Goal: Task Accomplishment & Management: Manage account settings

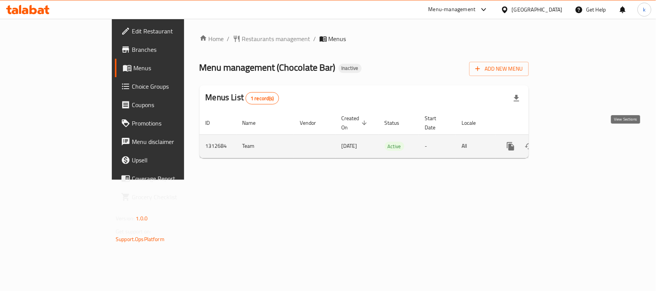
click at [570, 142] on icon "enhanced table" at bounding box center [565, 146] width 9 height 9
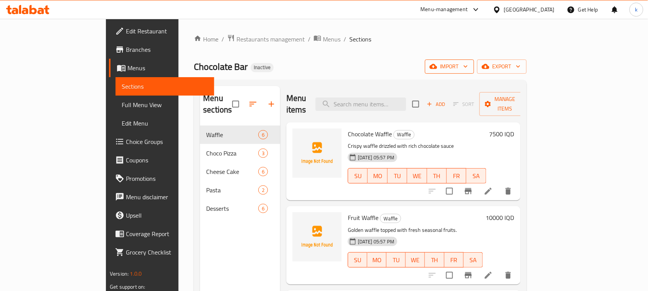
click at [468, 66] on span "import" at bounding box center [449, 67] width 37 height 10
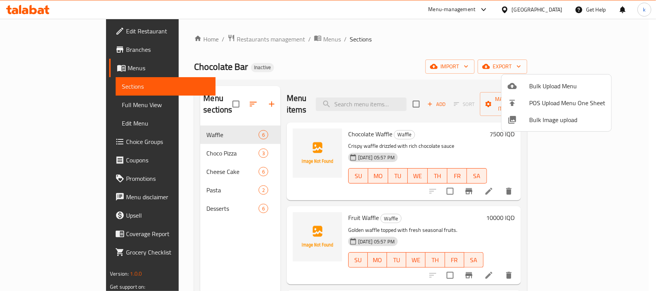
click at [534, 81] on span "Bulk Upload Menu" at bounding box center [567, 85] width 76 height 9
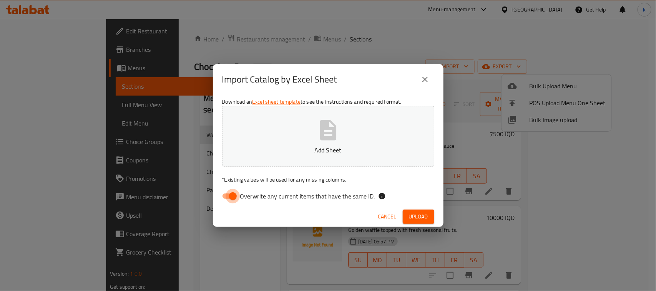
click at [232, 199] on input "Overwrite any current items that have the same ID." at bounding box center [233, 196] width 44 height 15
checkbox input "false"
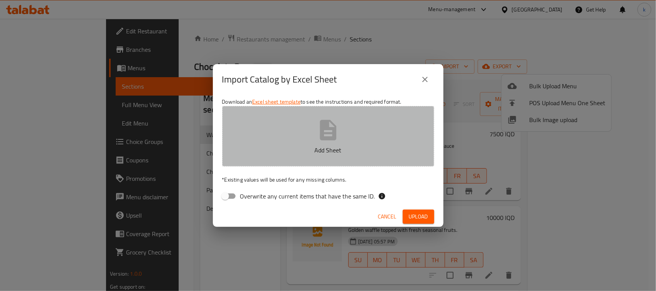
click at [324, 125] on icon "button" at bounding box center [328, 130] width 17 height 20
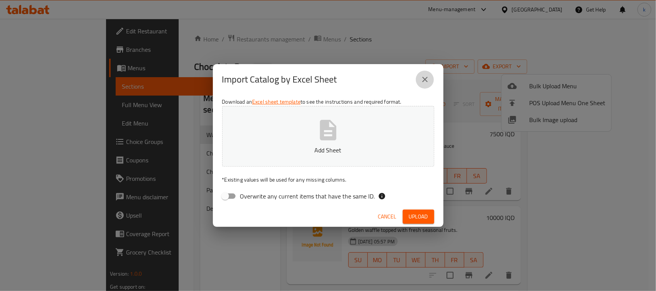
click at [417, 79] on button "close" at bounding box center [425, 79] width 18 height 18
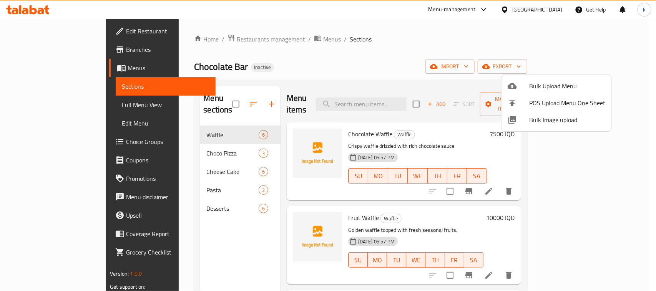
click at [543, 82] on span "Bulk Upload Menu" at bounding box center [567, 85] width 76 height 9
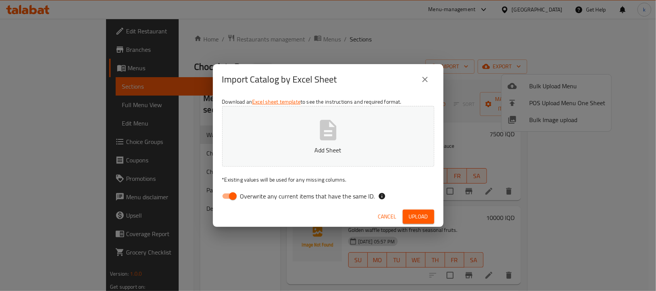
drag, startPoint x: 229, startPoint y: 195, endPoint x: 274, endPoint y: 162, distance: 55.7
click at [230, 195] on input "Overwrite any current items that have the same ID." at bounding box center [233, 196] width 44 height 15
checkbox input "false"
click at [305, 131] on button "Add Sheet" at bounding box center [328, 136] width 212 height 61
click at [419, 212] on span "Upload" at bounding box center [418, 217] width 19 height 10
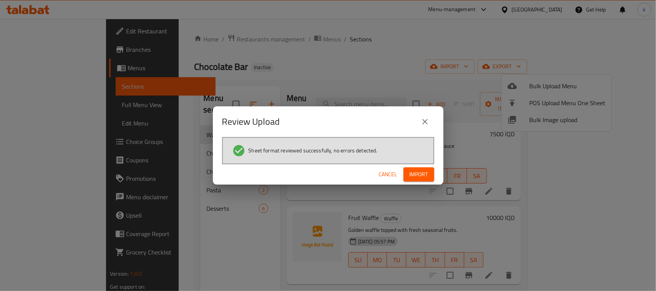
click at [416, 164] on div "Cancel Import" at bounding box center [328, 174] width 230 height 20
click at [417, 171] on span "Import" at bounding box center [418, 175] width 18 height 10
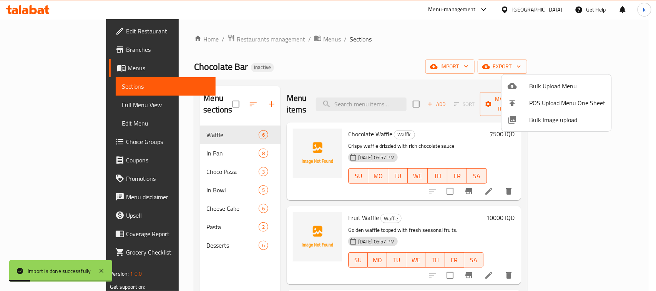
click at [350, 58] on div at bounding box center [328, 145] width 656 height 291
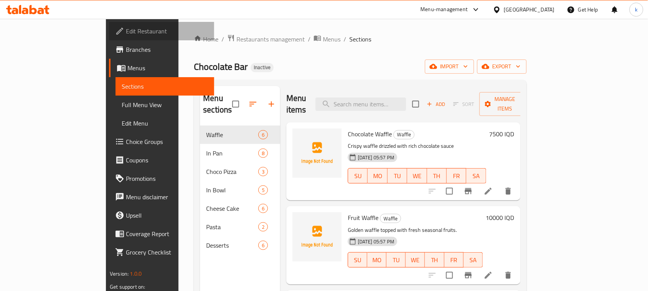
click at [126, 31] on span "Edit Restaurant" at bounding box center [167, 30] width 82 height 9
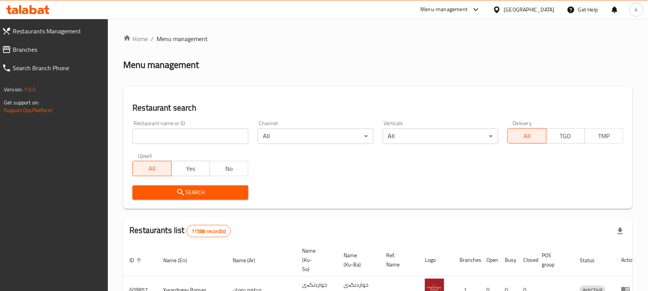
click at [184, 138] on input "search" at bounding box center [190, 136] width 116 height 15
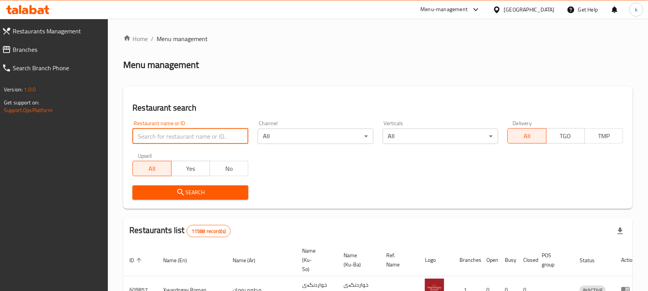
paste input "Chocolate Bar"
type input "Chocolate Bar"
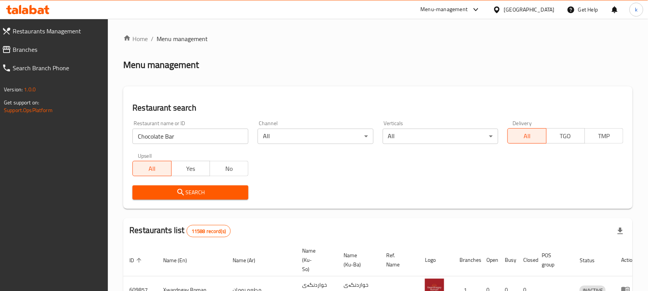
click at [190, 190] on span "Search" at bounding box center [191, 193] width 104 height 10
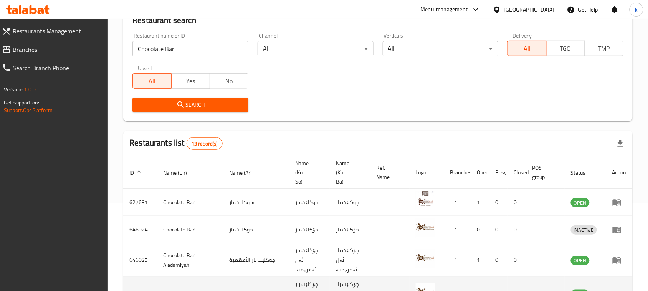
scroll to position [96, 0]
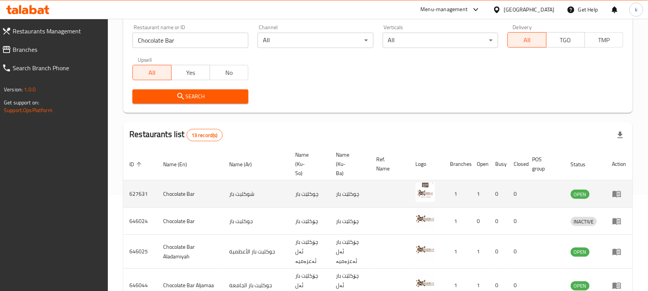
click at [234, 186] on td "شوكليت بار" at bounding box center [257, 194] width 66 height 27
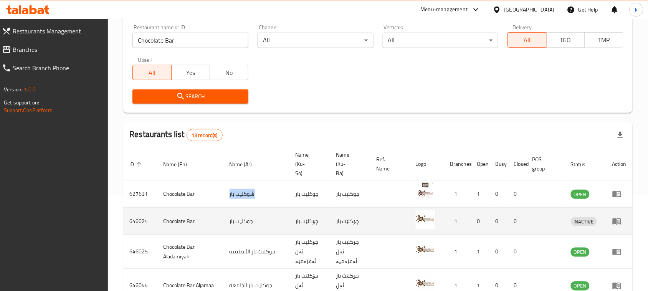
copy td "شوكليت بار"
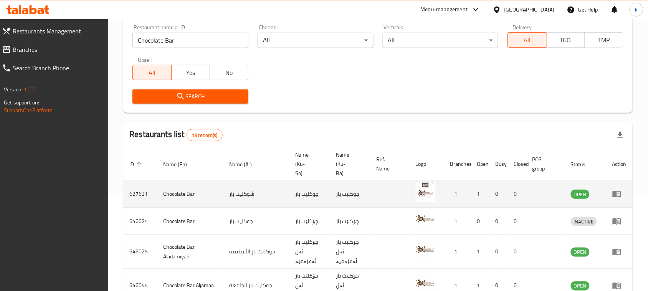
click at [289, 181] on td "چوکلێت بار" at bounding box center [309, 194] width 41 height 27
copy td "چوکلێت بار"
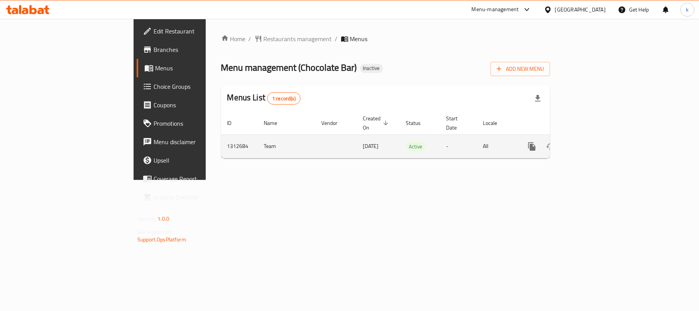
click at [578, 137] on button "enhanced table" at bounding box center [569, 146] width 18 height 18
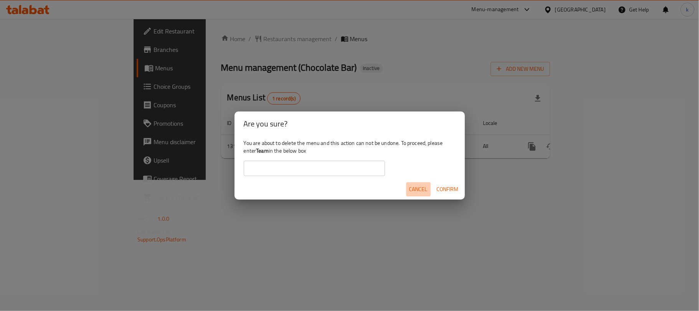
click at [418, 189] on span "Cancel" at bounding box center [418, 189] width 18 height 10
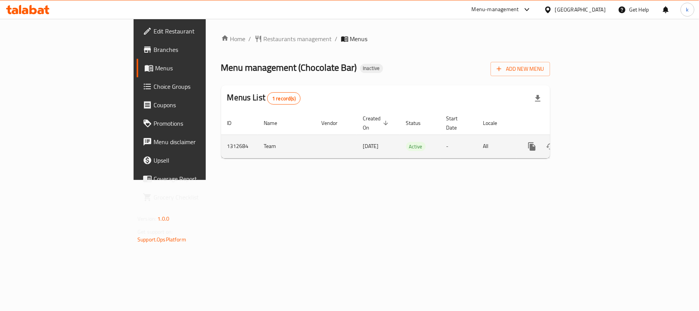
click at [592, 142] on icon "enhanced table" at bounding box center [587, 146] width 9 height 9
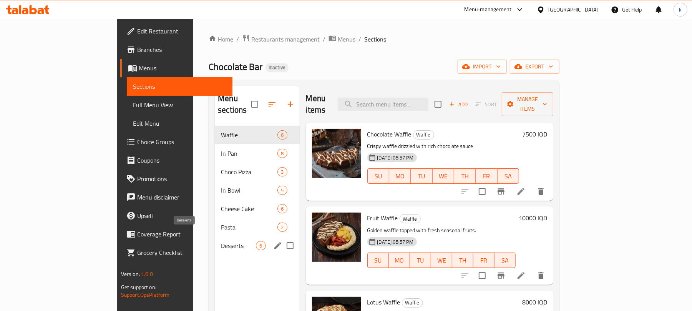
click at [221, 241] on span "Desserts" at bounding box center [238, 245] width 35 height 9
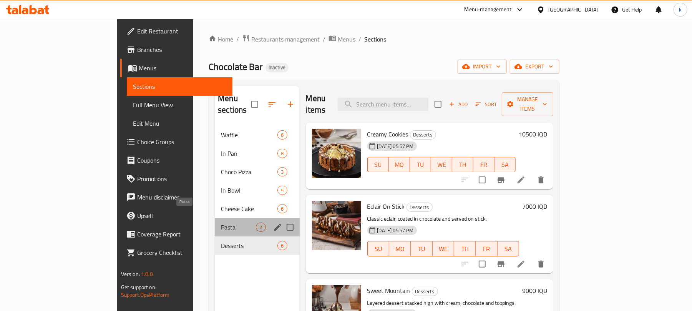
click at [221, 222] on span "Pasta" at bounding box center [238, 226] width 35 height 9
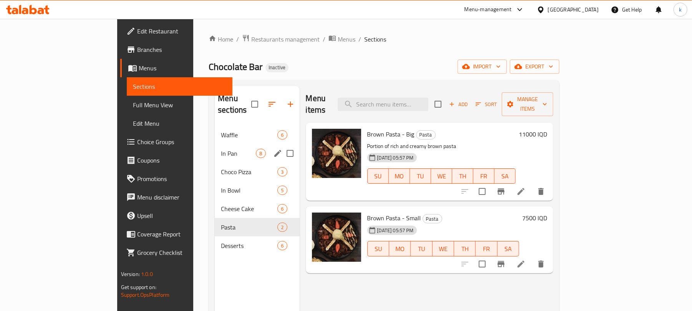
click at [215, 144] on div "In Pan 8" at bounding box center [257, 153] width 84 height 18
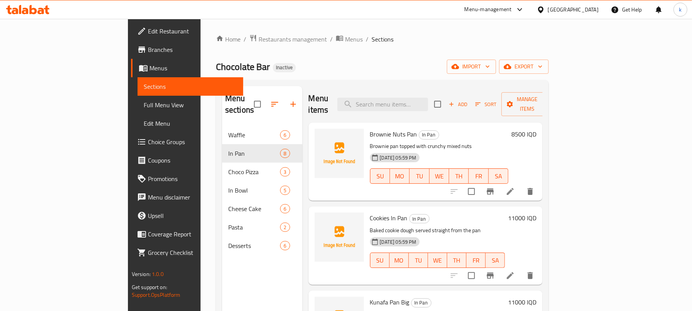
drag, startPoint x: 319, startPoint y: 50, endPoint x: 325, endPoint y: 77, distance: 28.0
click at [319, 50] on div "Home / Restaurants management / Menus / Sections Chocolate Bar Inactive import …" at bounding box center [382, 218] width 333 height 369
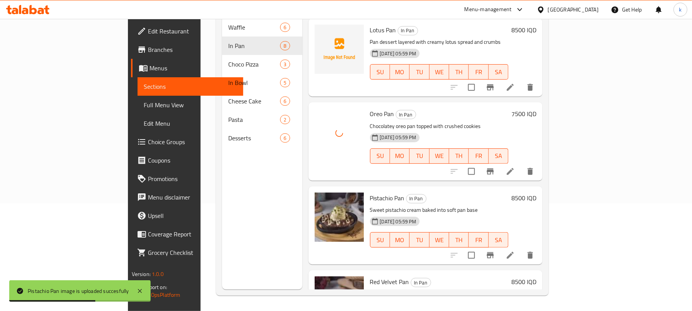
scroll to position [226, 0]
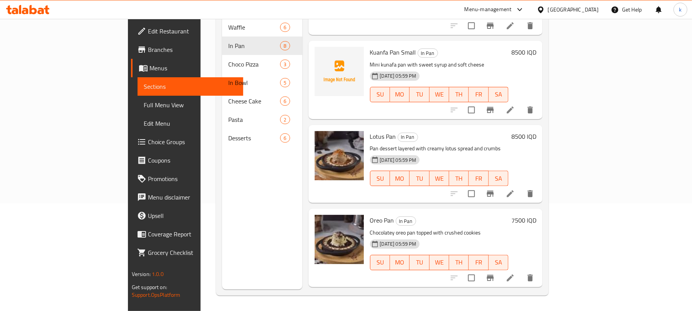
click at [473, 125] on div "Lotus Pan In Pan Pan dessert layered with creamy lotus spread and crumbs 17-09-…" at bounding box center [425, 164] width 234 height 78
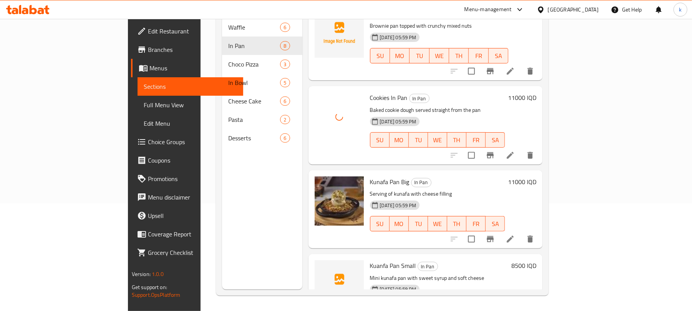
scroll to position [0, 0]
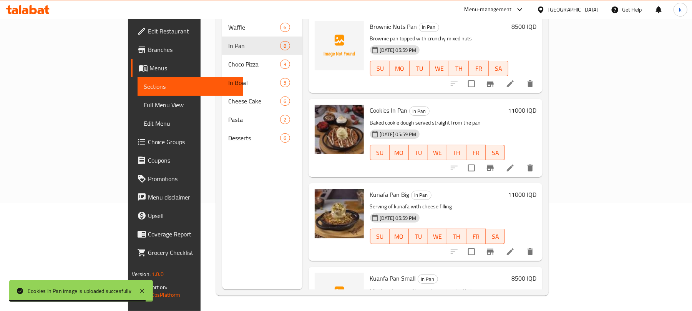
click at [505, 105] on h6 "Cookies In Pan In Pan" at bounding box center [437, 110] width 135 height 11
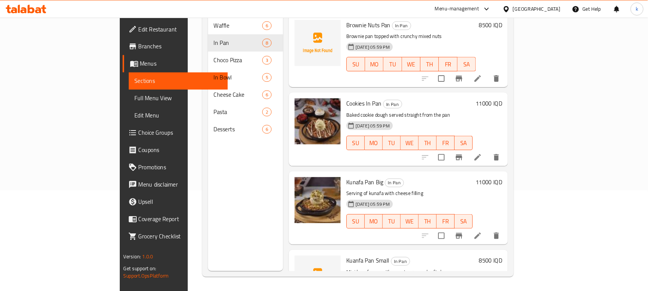
scroll to position [108, 0]
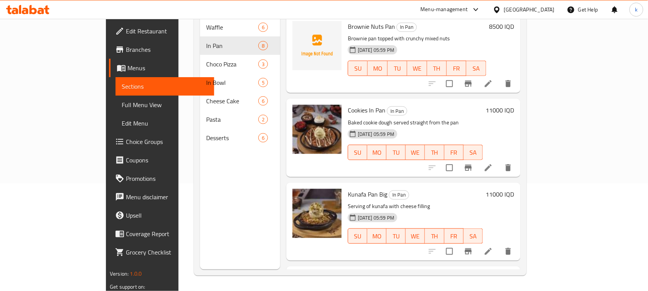
drag, startPoint x: 670, startPoint y: 0, endPoint x: 416, endPoint y: 99, distance: 272.5
click at [427, 102] on div "Cookies In Pan In Pan Baked cookie dough served straight from the pan 17-09-202…" at bounding box center [415, 138] width 141 height 72
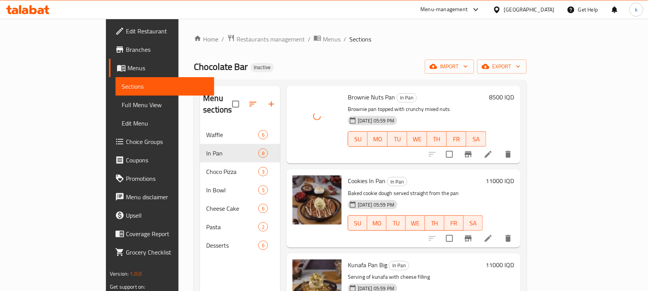
scroll to position [192, 0]
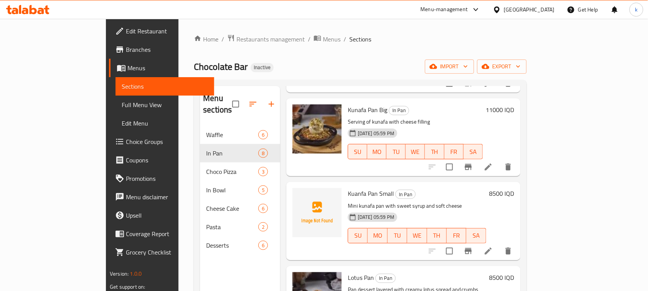
click at [361, 188] on span "Kuanfa Pan Small" at bounding box center [371, 194] width 46 height 12
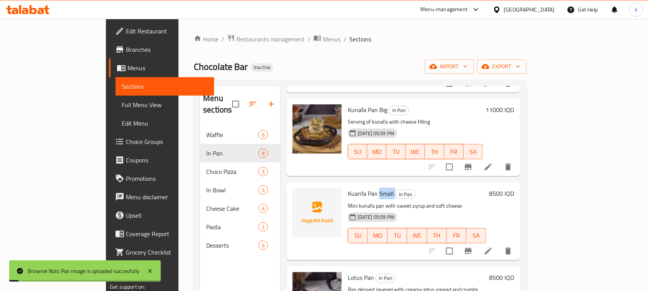
copy h6 "Small"
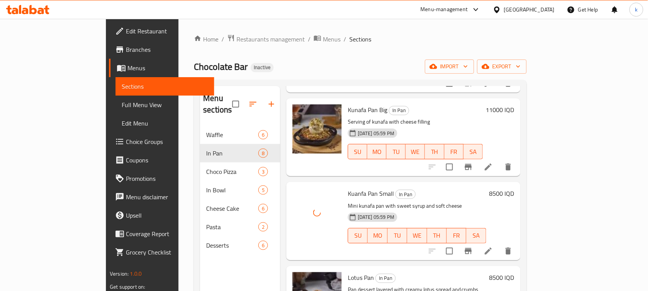
click at [450, 189] on div "Kuanfa Pan Small In Pan Mini kunafa pan with sweet syrup and soft cheese 17-09-…" at bounding box center [417, 221] width 145 height 72
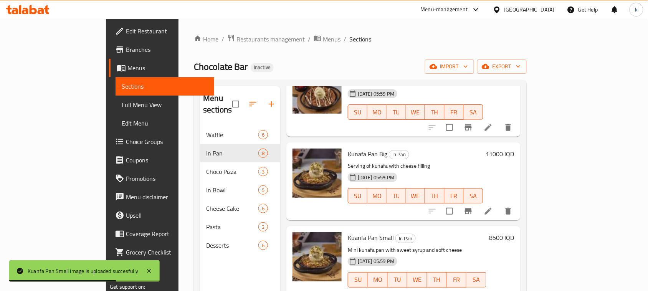
scroll to position [144, 0]
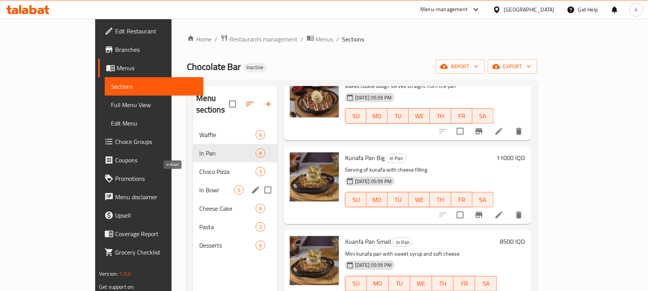
click at [199, 185] on span "In Bowl" at bounding box center [216, 189] width 35 height 9
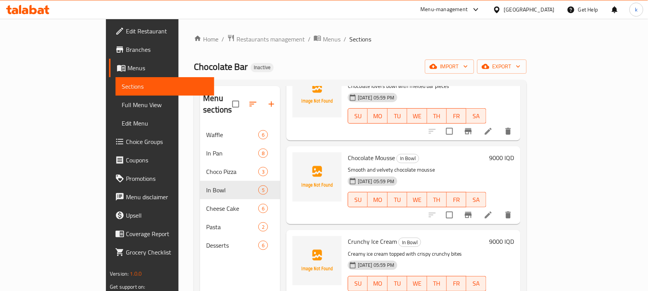
click at [306, 58] on div "Home / Restaurants management / Menus / Sections Chocolate Bar Inactive import …" at bounding box center [360, 208] width 333 height 349
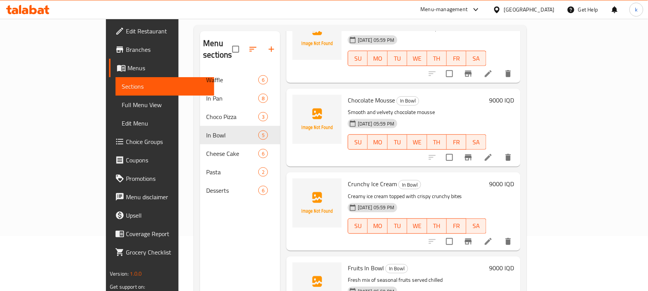
scroll to position [108, 0]
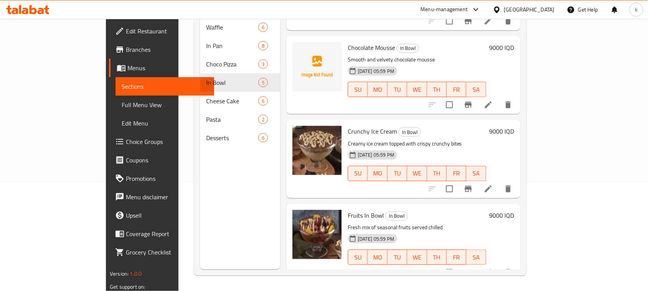
click at [406, 99] on div "Chocolate Mousse In Bowl Smooth and velvety chocolate mousse 17-09-2025 05:59 P…" at bounding box center [404, 75] width 234 height 78
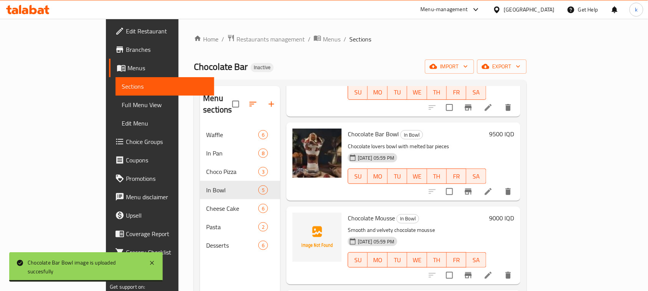
scroll to position [144, 0]
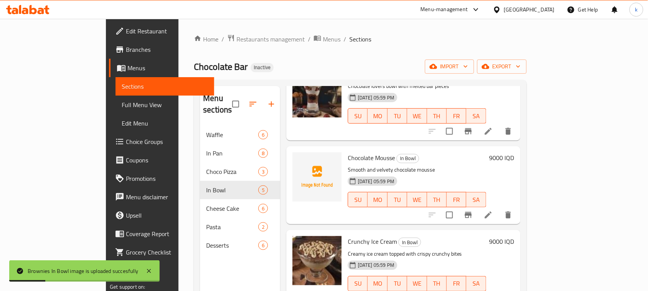
click at [348, 152] on span "Chocolate Mousse" at bounding box center [371, 158] width 47 height 12
copy span "Chocolate"
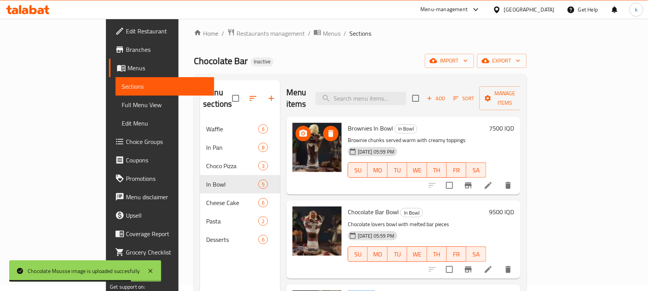
scroll to position [0, 0]
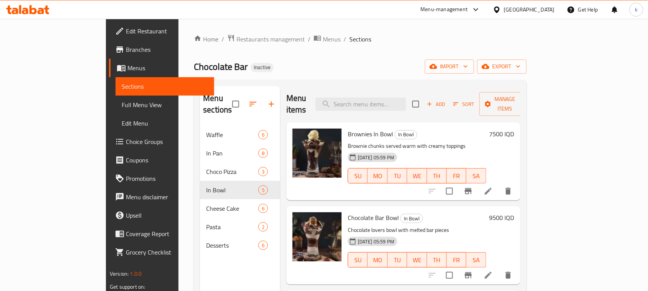
click at [122, 105] on span "Full Menu View" at bounding box center [165, 104] width 86 height 9
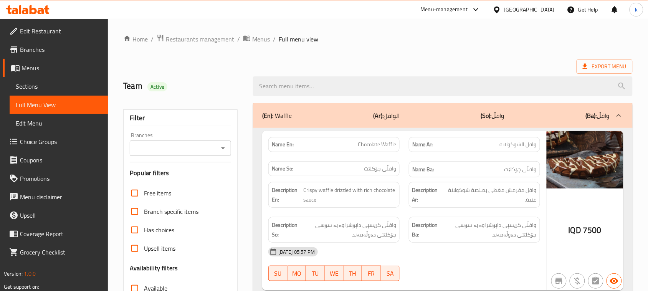
click at [221, 148] on icon "Open" at bounding box center [223, 148] width 9 height 9
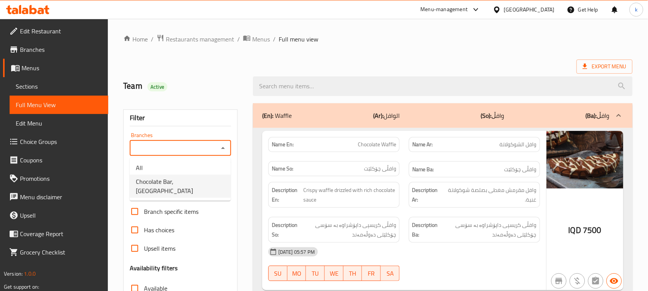
click at [158, 185] on span "Chocolate Bar, Malta Street" at bounding box center [180, 186] width 89 height 18
type input "Chocolate Bar, Malta Street"
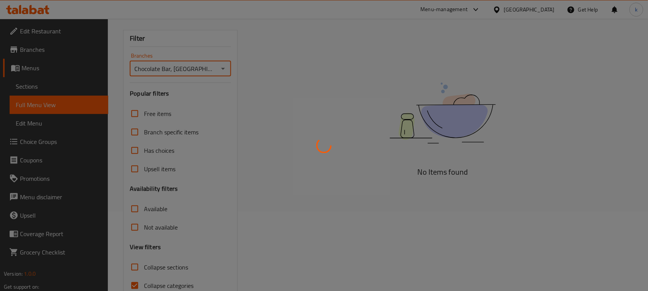
scroll to position [118, 0]
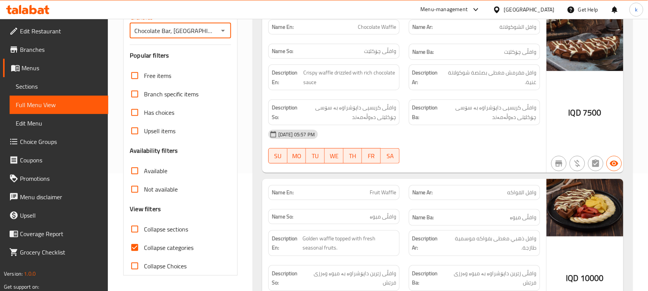
drag, startPoint x: 135, startPoint y: 246, endPoint x: 137, endPoint y: 238, distance: 7.9
click at [135, 246] on input "Collapse categories" at bounding box center [135, 247] width 18 height 18
checkbox input "false"
click at [136, 230] on input "Collapse sections" at bounding box center [135, 229] width 18 height 18
checkbox input "true"
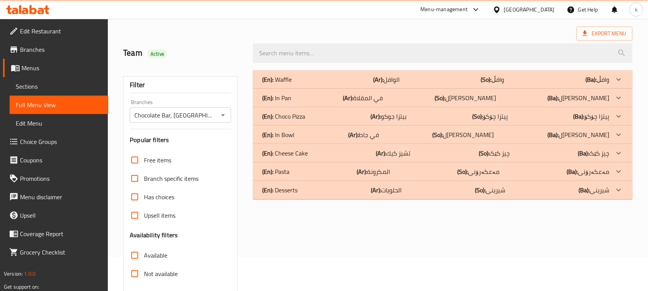
scroll to position [22, 0]
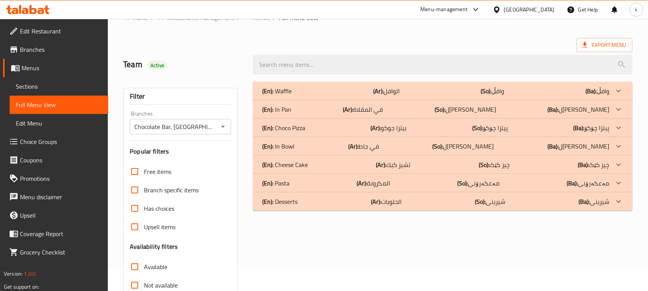
click at [281, 143] on p "(En): In Bowl" at bounding box center [278, 146] width 32 height 9
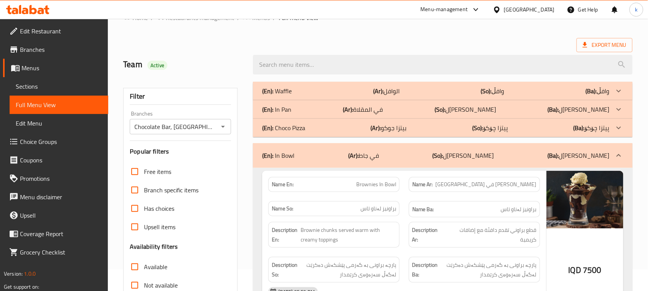
click at [280, 110] on p "(En): In Pan" at bounding box center [276, 109] width 29 height 9
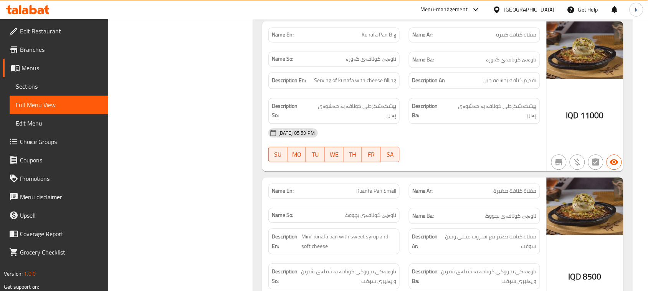
scroll to position [502, 0]
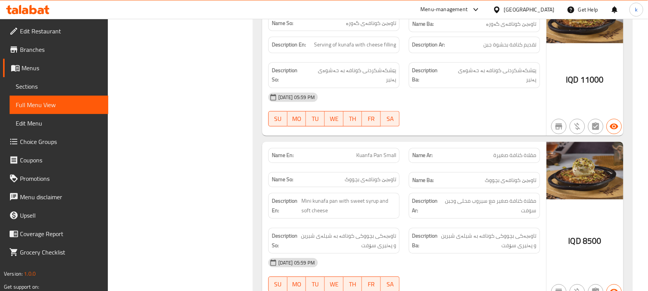
click at [378, 151] on span "Kuanfa Pan Small" at bounding box center [376, 155] width 40 height 8
copy span "Kuanfa Pan Small"
click at [25, 67] on span "Menus" at bounding box center [62, 67] width 81 height 9
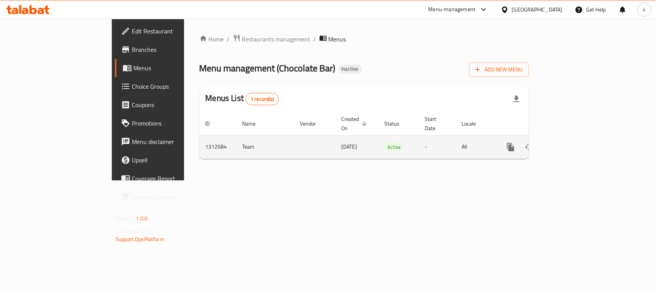
click at [570, 142] on icon "enhanced table" at bounding box center [565, 146] width 9 height 9
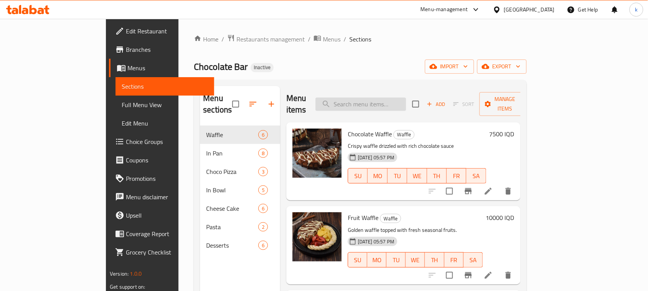
click at [406, 101] on input "search" at bounding box center [361, 104] width 91 height 13
paste input "Kuanfa Pan Small"
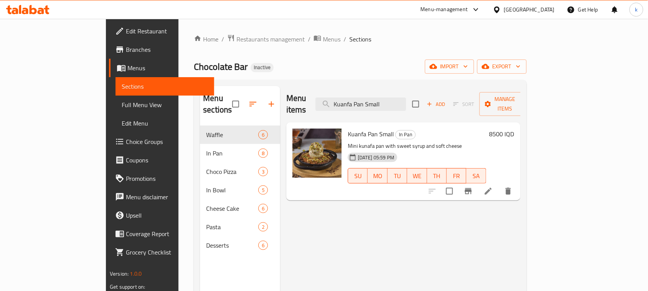
type input "Kuanfa Pan Small"
click at [493, 187] on icon at bounding box center [488, 191] width 9 height 9
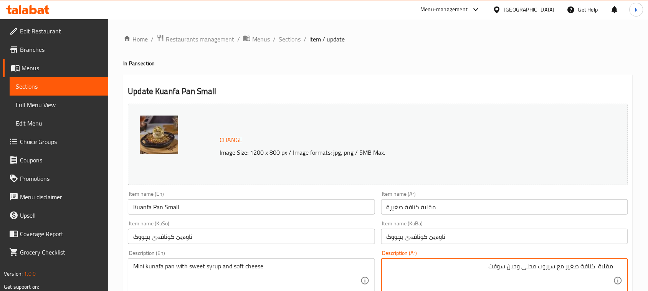
click at [571, 268] on textarea "مقلاة كنافة صغير مع سيروب محلى وجبن سوفت" at bounding box center [500, 281] width 227 height 36
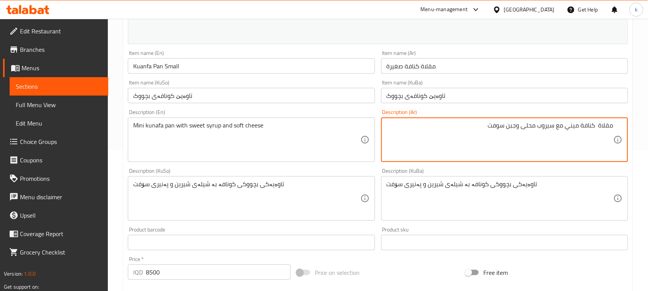
scroll to position [144, 0]
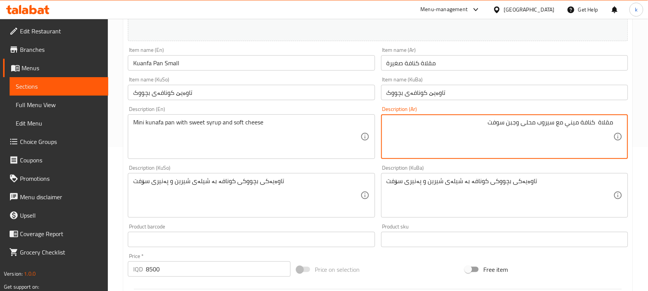
type textarea "مقلاة كنافة ميني مع سيروب محلى وجبن سوفت"
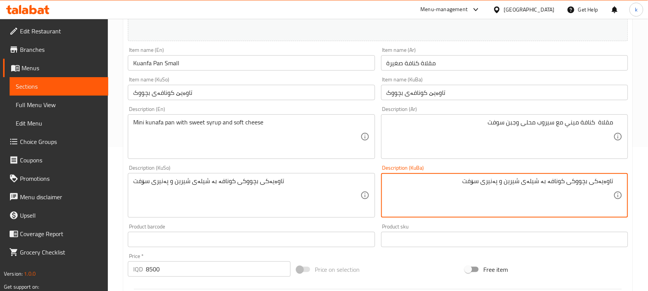
click at [582, 182] on textarea "تاوەیەکی بچووکی کونافە بە شیلەی شیرین و پەنیری سۆفت" at bounding box center [500, 195] width 227 height 36
click at [581, 182] on textarea "تاوەیەکی بچووکی کونافە بە شیلەی شیرین و پەنیری سۆفت" at bounding box center [500, 195] width 227 height 36
click at [580, 182] on textarea "تاوەیەکی بچووکی کونافە بە شیلەی شیرین و پەنیری سۆفت" at bounding box center [500, 195] width 227 height 36
click at [508, 184] on textarea "تاوەیەکی مینی کونافە بە شیلەی شیرین و پەنیری سۆفت" at bounding box center [500, 195] width 227 height 36
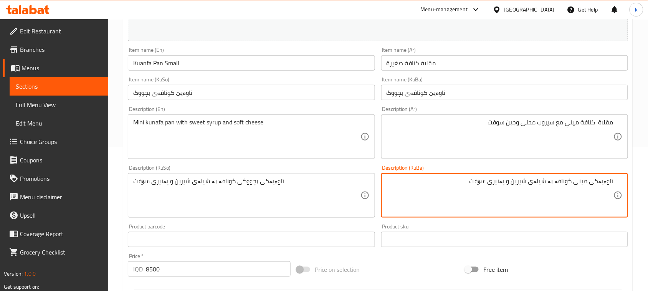
click at [508, 184] on textarea "تاوەیەکی مینی کونافە بە شیلەی شیرین و پەنیری سۆفت" at bounding box center [500, 195] width 227 height 36
type textarea "تاوەیەکی مینی کونافە بە شیلەی شیرین و پەنیری سۆفت"
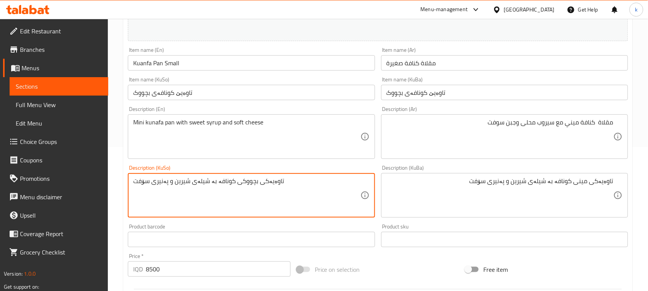
click at [202, 185] on textarea "تاوەیەکی بچووکی کونافە بە شیلەی شیرین و پەنیری سۆفت" at bounding box center [246, 195] width 227 height 36
paste textarea "مین"
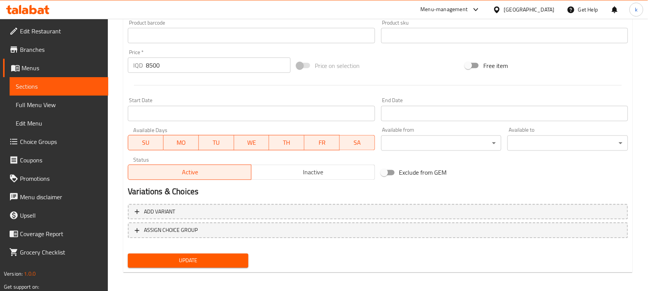
scroll to position [350, 0]
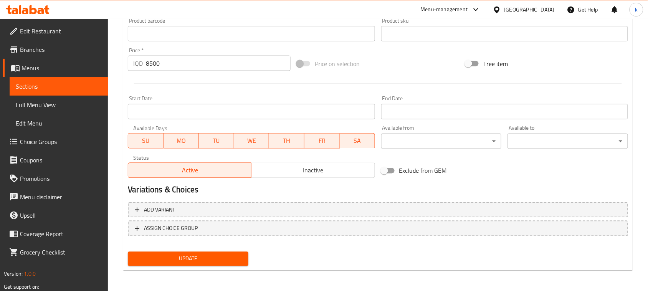
type textarea "تاوەیەکی مینی کونافە بە شیلەی شیرین و پەنیری سۆفت"
click at [208, 256] on span "Update" at bounding box center [188, 259] width 108 height 10
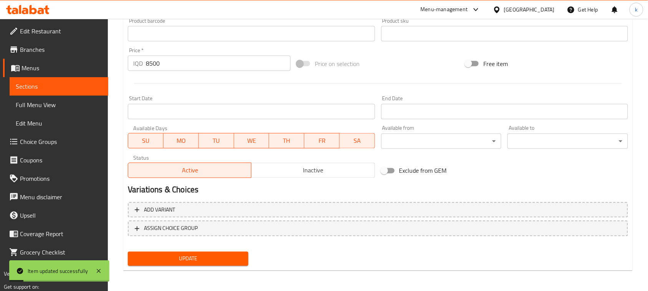
click at [44, 104] on span "Full Menu View" at bounding box center [59, 104] width 86 height 9
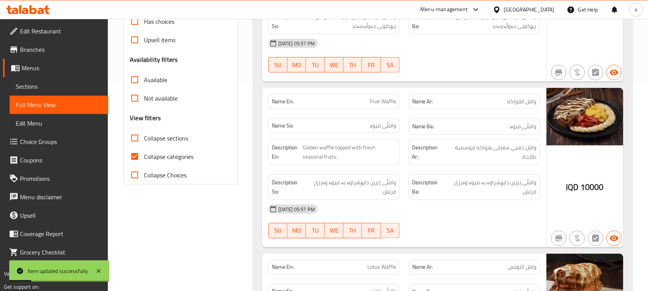
scroll to position [206, 0]
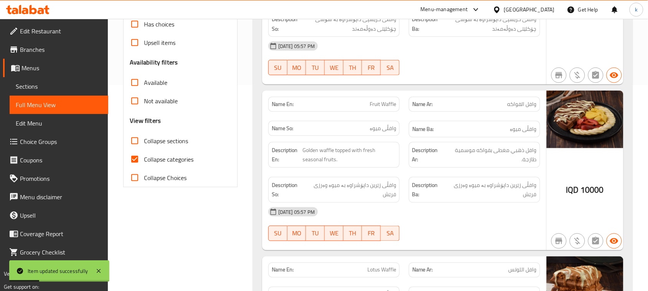
click at [134, 158] on input "Collapse categories" at bounding box center [135, 159] width 18 height 18
checkbox input "false"
click at [129, 132] on input "Collapse sections" at bounding box center [135, 141] width 18 height 18
checkbox input "true"
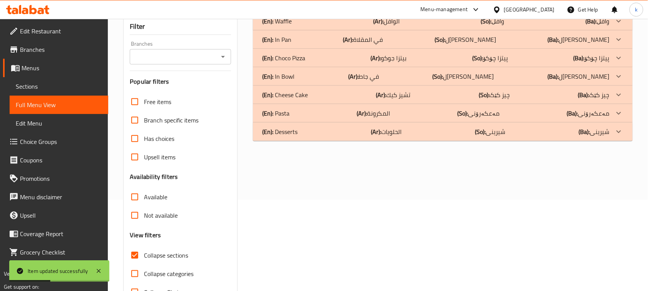
scroll to position [14, 0]
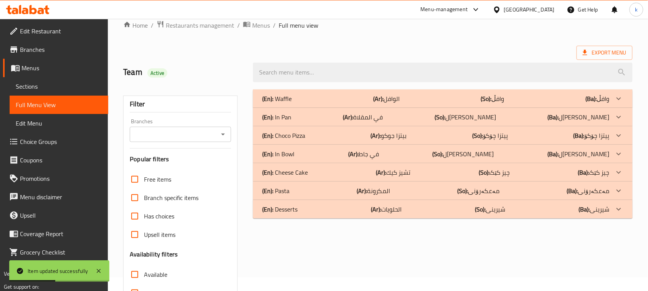
click at [221, 133] on icon "Open" at bounding box center [223, 134] width 9 height 9
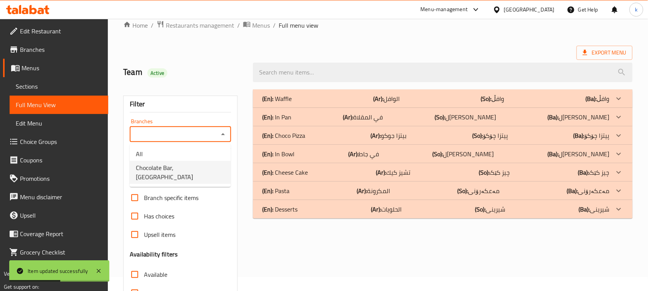
click at [164, 161] on li "Chocolate Bar, Malta Street" at bounding box center [180, 172] width 101 height 23
type input "Chocolate Bar, Malta Street"
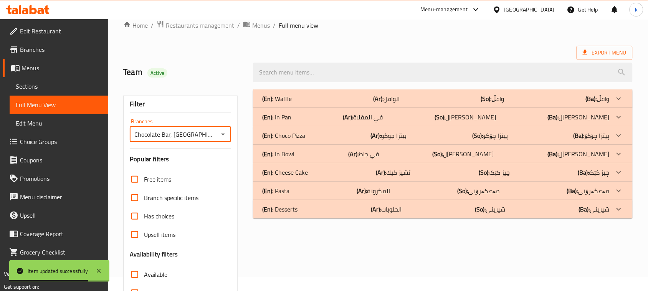
click at [293, 153] on p "(En): In Bowl" at bounding box center [278, 153] width 32 height 9
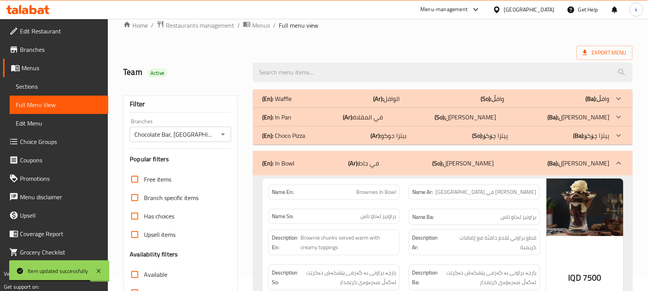
click at [289, 116] on p "(En): In Pan" at bounding box center [276, 117] width 29 height 9
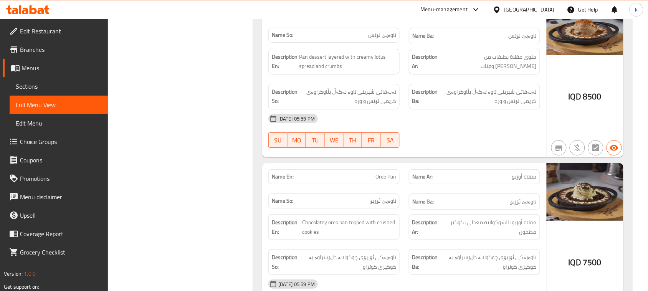
scroll to position [782, 0]
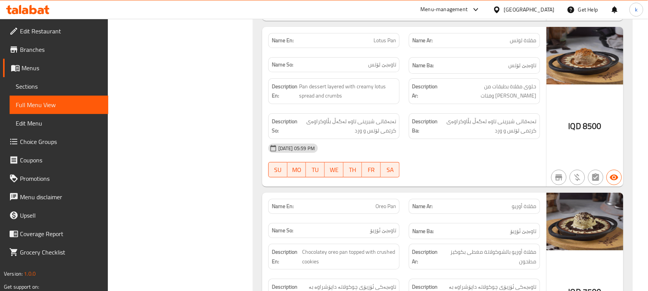
click at [26, 66] on span "Menus" at bounding box center [62, 67] width 81 height 9
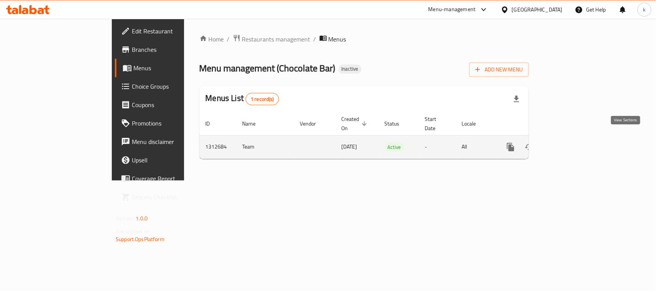
click at [569, 144] on icon "enhanced table" at bounding box center [565, 147] width 7 height 7
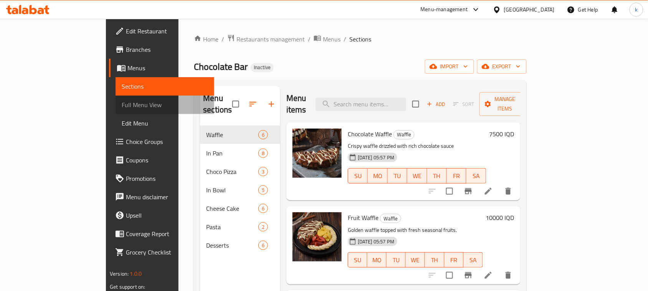
click at [122, 102] on span "Full Menu View" at bounding box center [165, 104] width 86 height 9
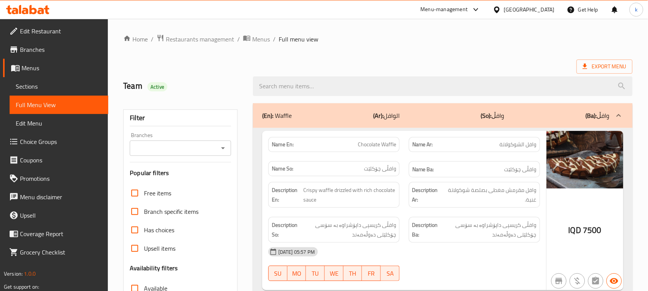
click at [224, 148] on icon "Open" at bounding box center [223, 148] width 4 height 2
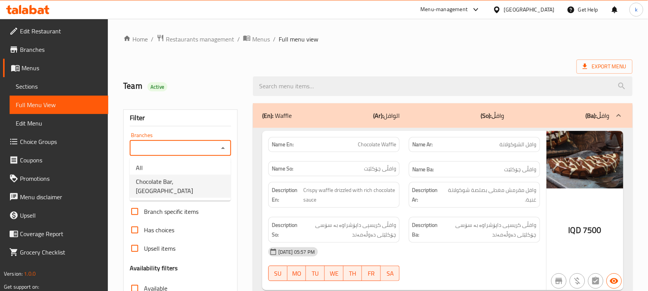
click at [182, 185] on span "Chocolate Bar, Malta Street" at bounding box center [180, 186] width 89 height 18
type input "Chocolate Bar, Malta Street"
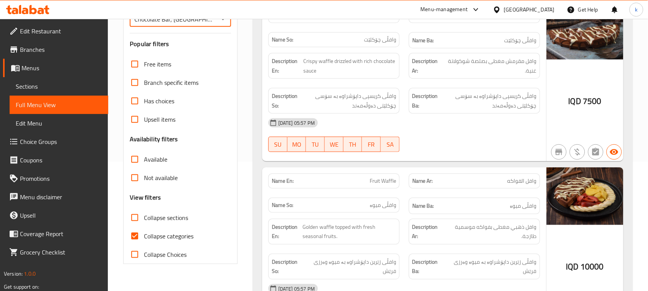
scroll to position [144, 0]
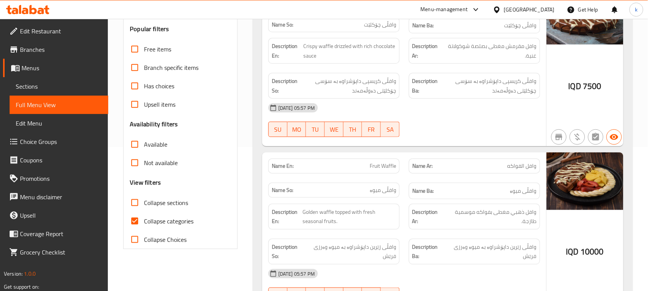
click at [137, 217] on input "Collapse categories" at bounding box center [135, 221] width 18 height 18
checkbox input "false"
click at [132, 205] on input "Collapse sections" at bounding box center [135, 203] width 18 height 18
checkbox input "true"
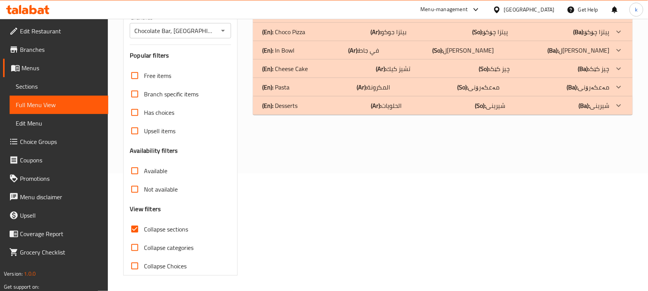
scroll to position [70, 0]
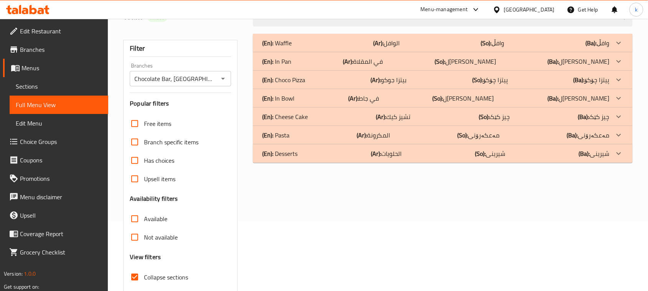
click at [288, 95] on p "(En): In Bowl" at bounding box center [278, 98] width 32 height 9
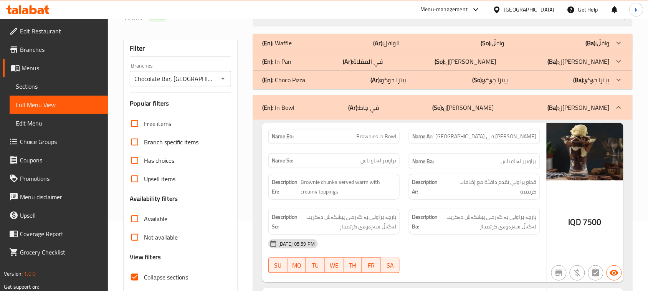
click at [291, 65] on div "(En): In Pan (Ar): في المقلاة (So): لەناو تاوە (Ba): لەناو تاوە" at bounding box center [436, 61] width 348 height 9
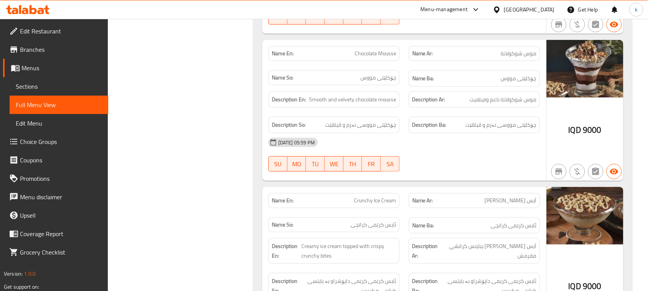
scroll to position [1807, 0]
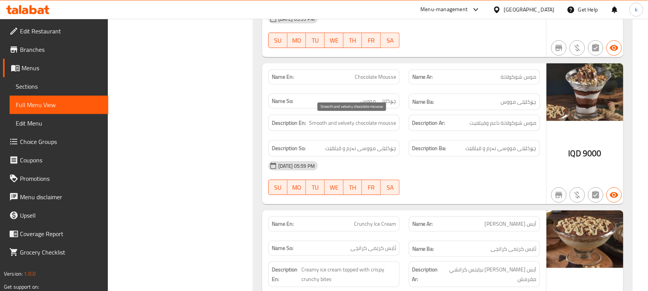
click at [322, 121] on span "Smooth and velvety chocolate mousse" at bounding box center [352, 123] width 87 height 10
copy span "Smooth"
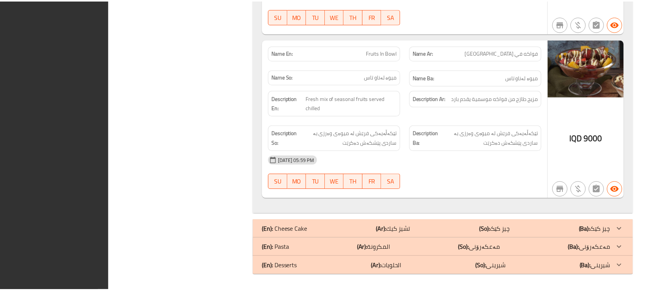
scroll to position [2143, 0]
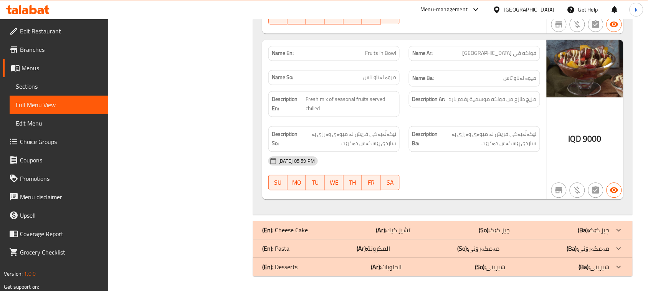
click at [35, 11] on icon at bounding box center [33, 9] width 7 height 9
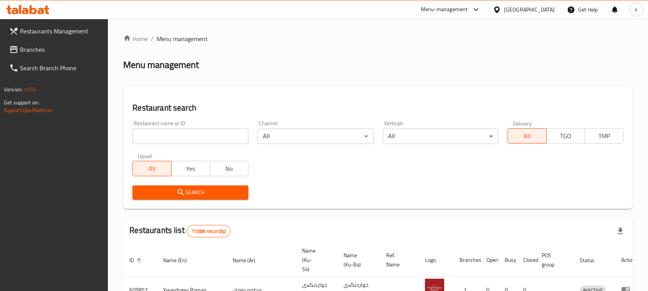
scroll to position [106, 0]
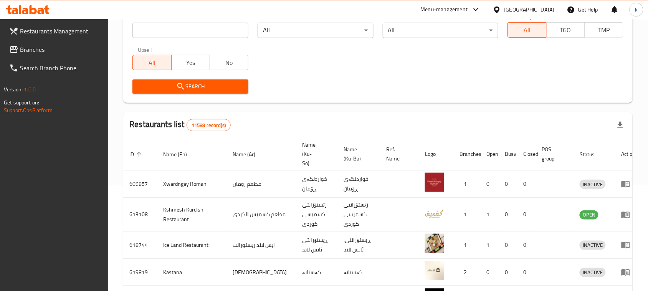
click at [43, 45] on span "Branches" at bounding box center [61, 49] width 82 height 9
